Goal: Task Accomplishment & Management: Manage account settings

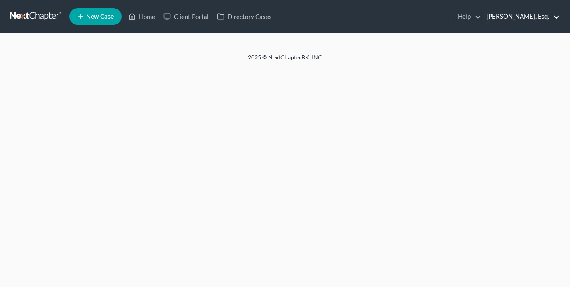
click at [532, 19] on link "[PERSON_NAME], Esq." at bounding box center [521, 16] width 78 height 15
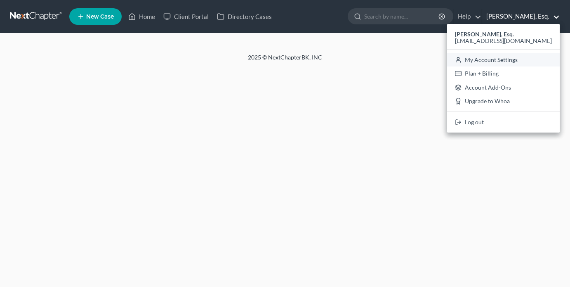
click at [517, 55] on link "My Account Settings" at bounding box center [503, 60] width 113 height 14
select select "24"
select select "35"
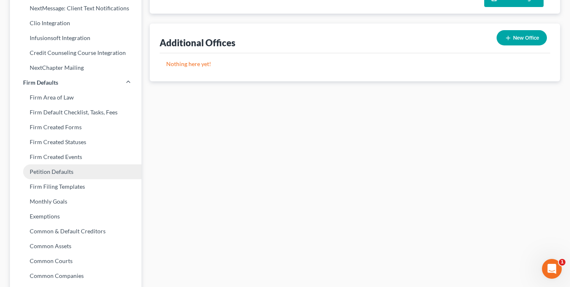
click at [80, 165] on link "Petition Defaults" at bounding box center [76, 171] width 132 height 15
